Goal: Browse casually: Explore the website without a specific task or goal

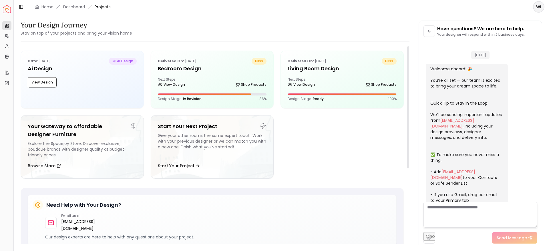
scroll to position [1054, 0]
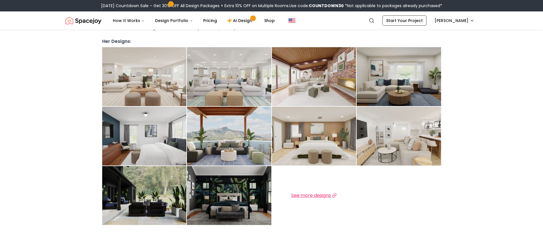
scroll to position [172, 0]
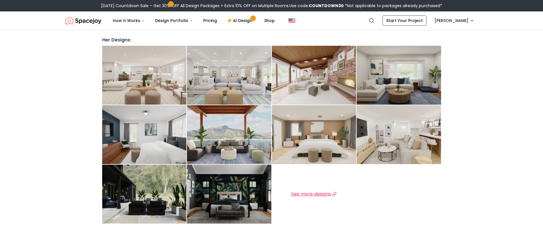
click at [322, 192] on span "See more designs" at bounding box center [311, 194] width 40 height 7
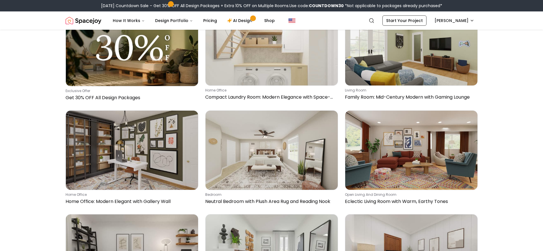
scroll to position [361, 0]
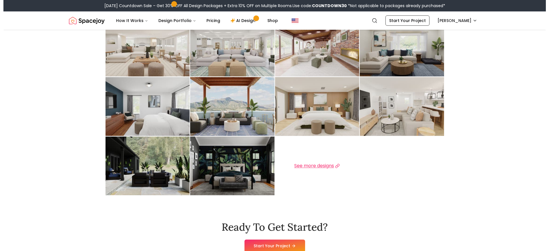
scroll to position [172, 0]
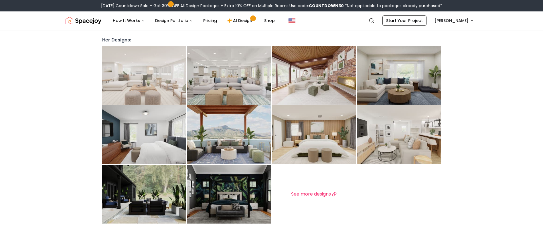
click at [129, 78] on img at bounding box center [144, 75] width 84 height 59
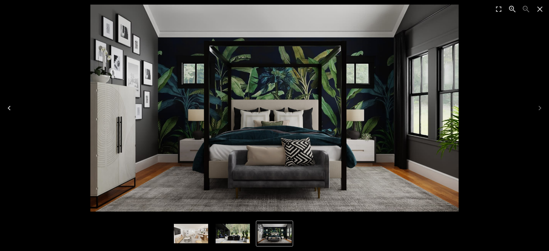
click at [541, 8] on icon "Close" at bounding box center [540, 9] width 5 height 5
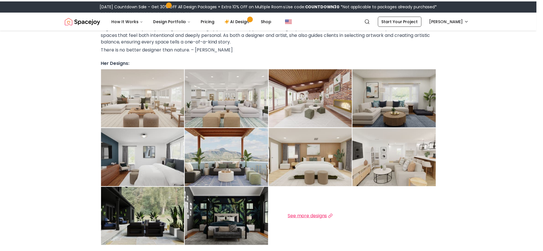
scroll to position [144, 0]
